Goal: Information Seeking & Learning: Learn about a topic

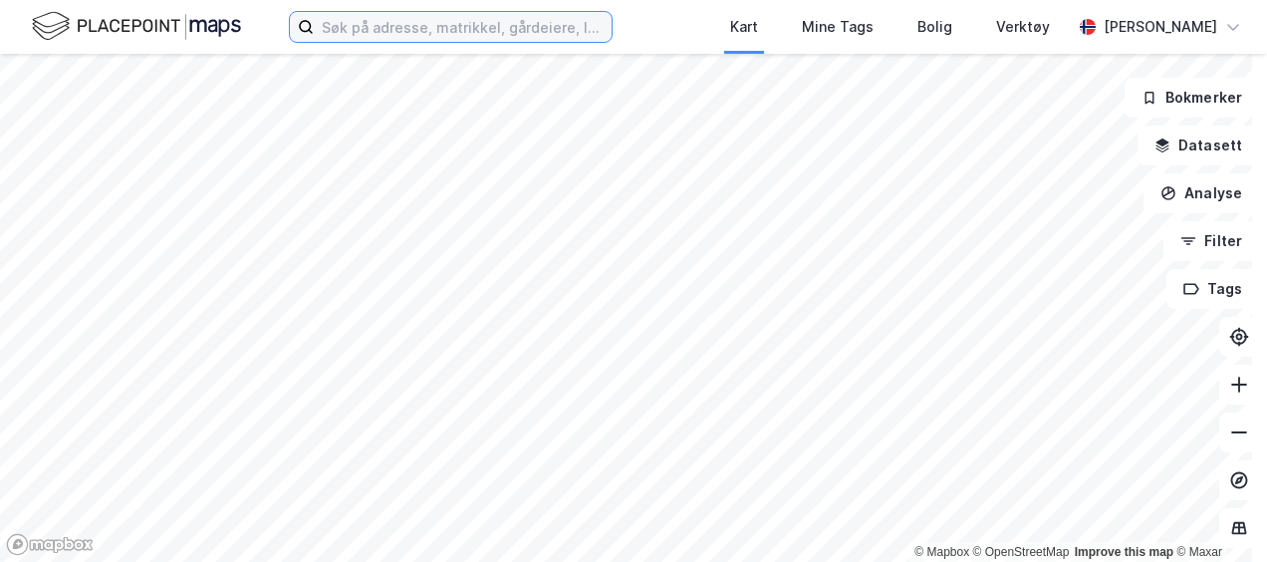
click at [402, 25] on input at bounding box center [463, 27] width 298 height 30
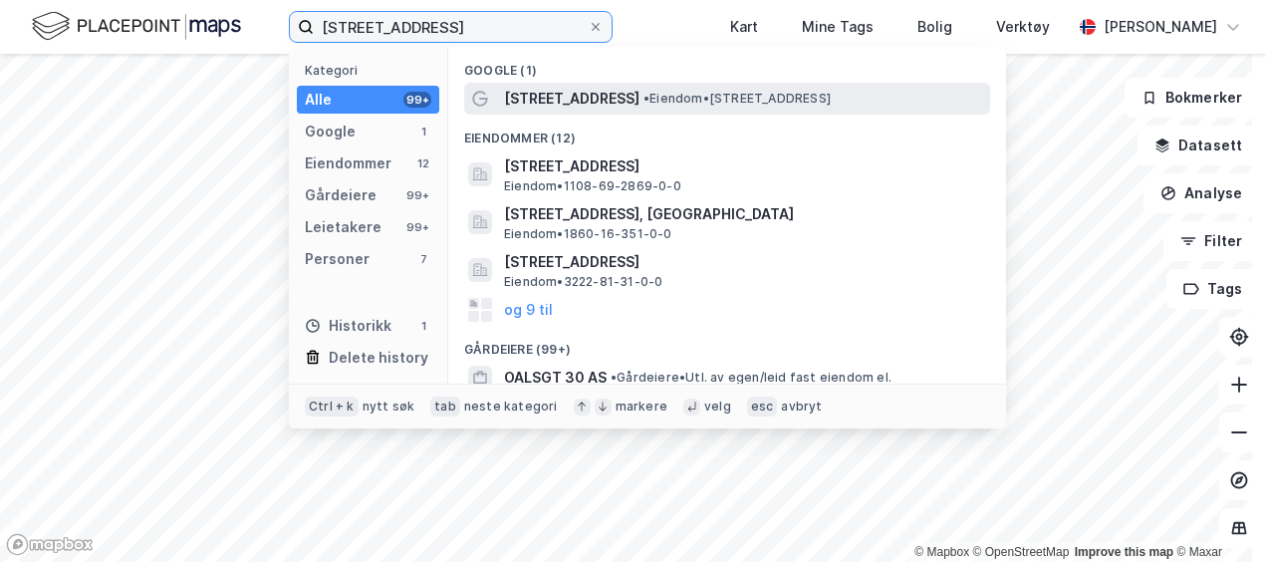
type input "[STREET_ADDRESS]"
click at [507, 94] on span "[STREET_ADDRESS]" at bounding box center [572, 99] width 136 height 24
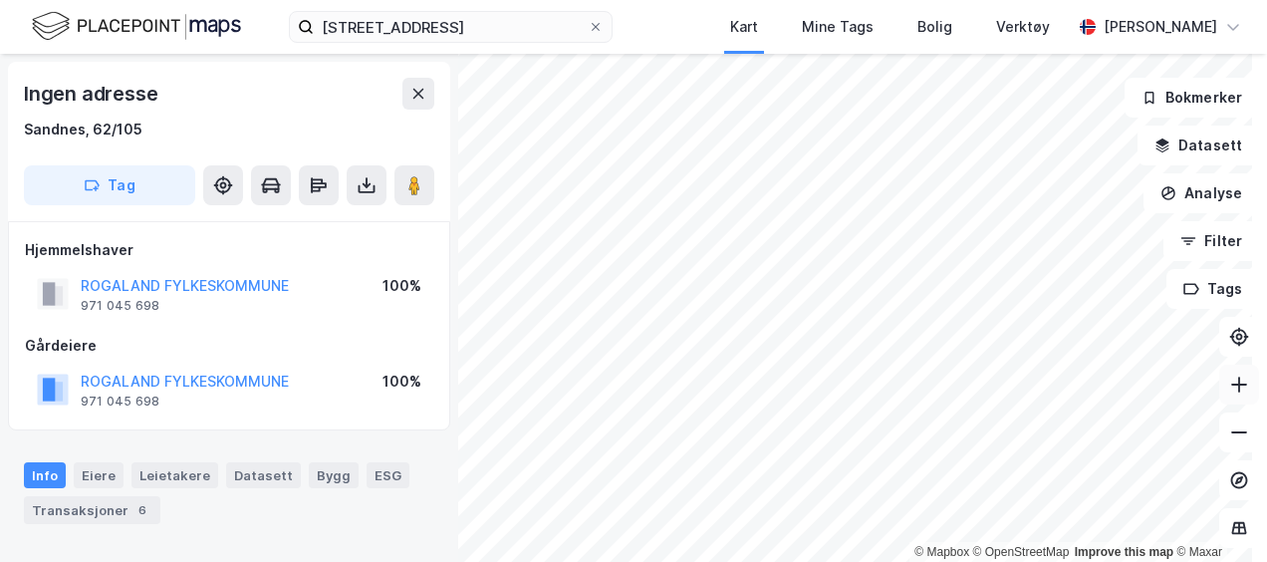
click at [1239, 391] on icon at bounding box center [1240, 385] width 2 height 16
